Goal: Navigation & Orientation: Find specific page/section

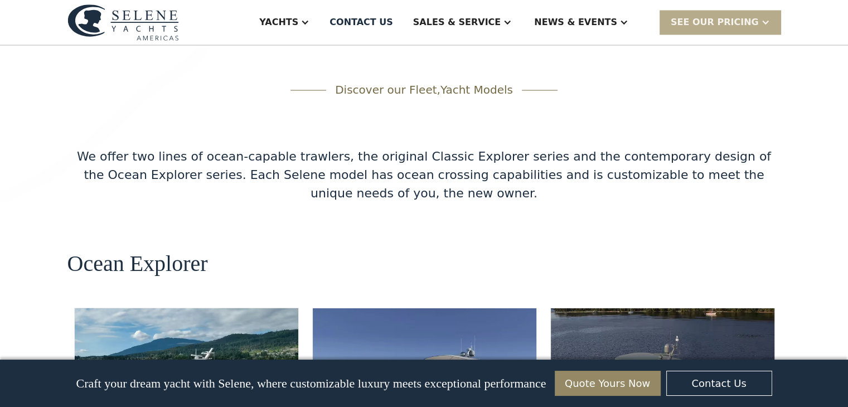
scroll to position [1783, 0]
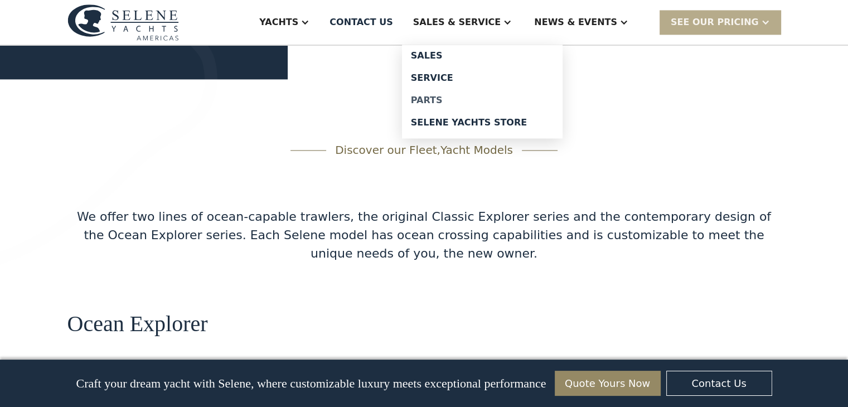
click at [514, 98] on div "Parts" at bounding box center [482, 100] width 143 height 9
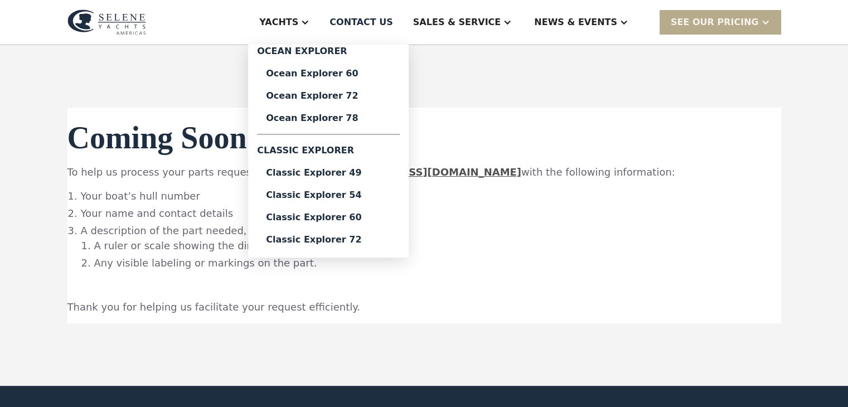
click at [298, 27] on div "Yachts" at bounding box center [278, 22] width 39 height 13
click at [360, 79] on link "Ocean Explorer 60" at bounding box center [328, 73] width 143 height 22
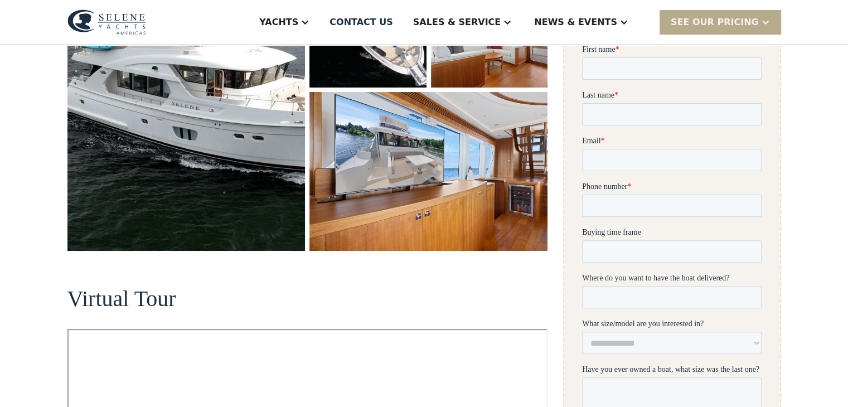
scroll to position [321, 0]
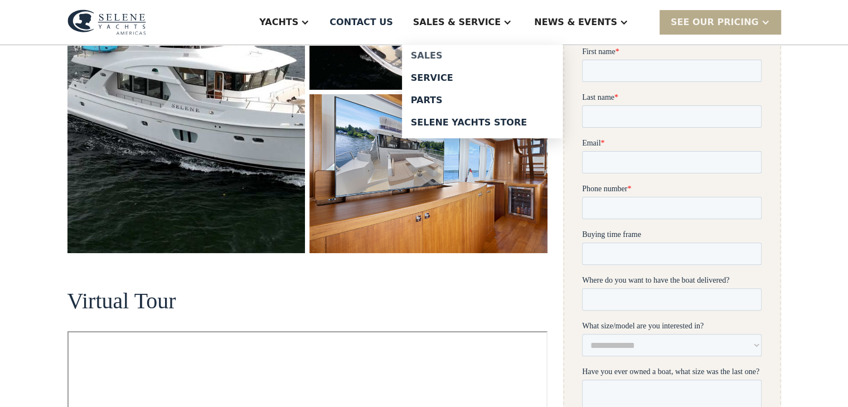
click at [486, 55] on div "Sales" at bounding box center [482, 55] width 143 height 9
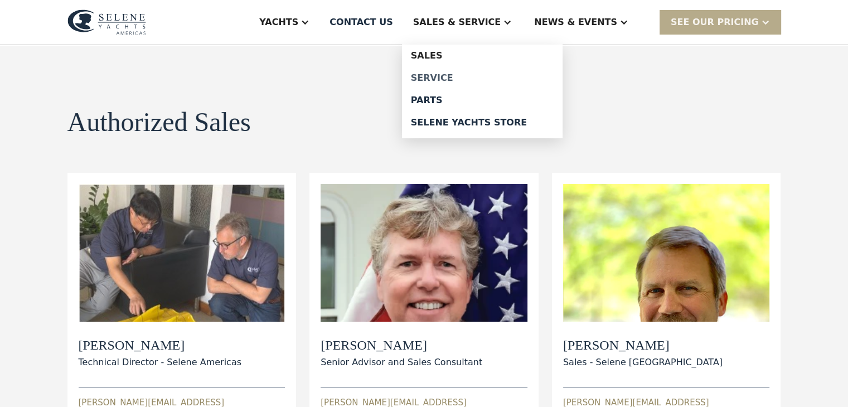
click at [473, 78] on div "Service" at bounding box center [482, 78] width 143 height 9
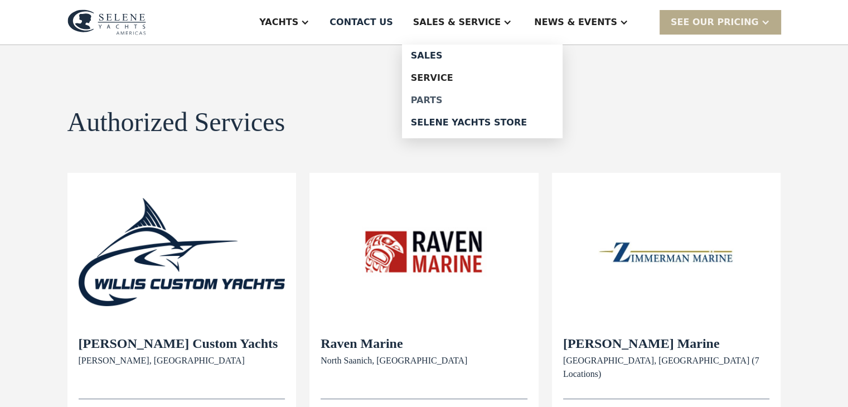
click at [474, 101] on div "Parts" at bounding box center [482, 100] width 143 height 9
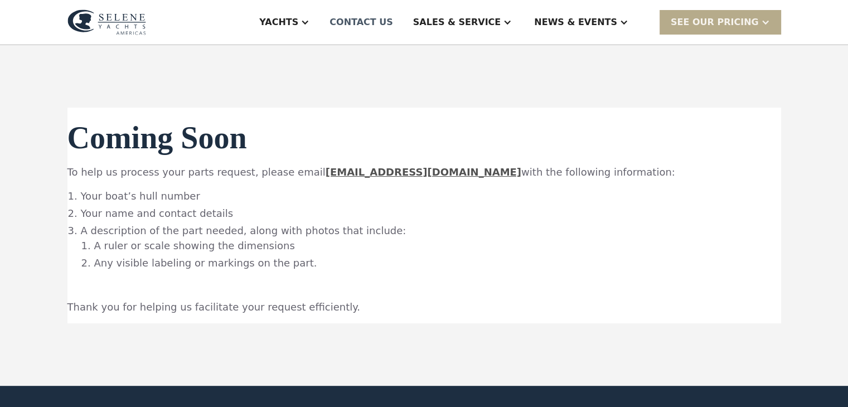
click at [393, 24] on div "Contact US" at bounding box center [361, 22] width 64 height 13
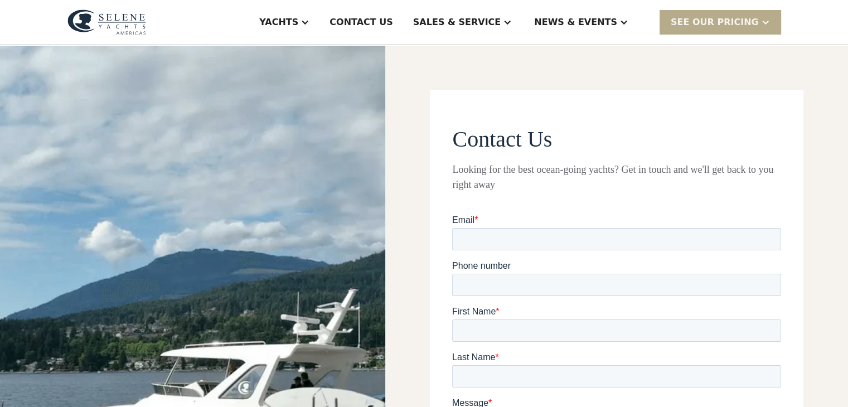
click at [127, 18] on img at bounding box center [106, 22] width 79 height 26
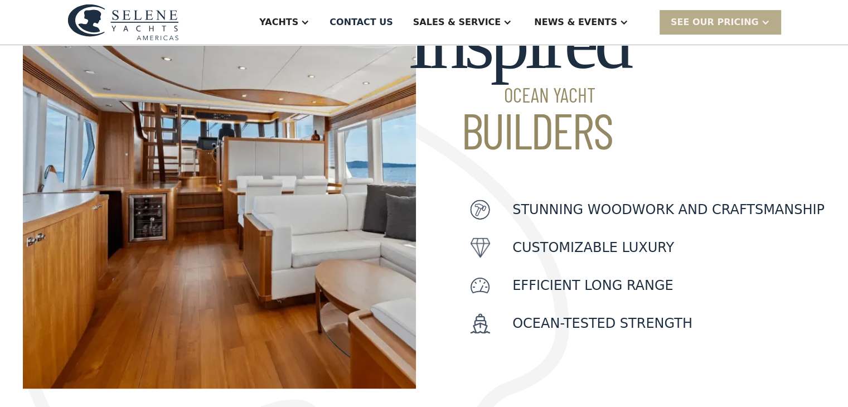
scroll to position [414, 0]
